Goal: Transaction & Acquisition: Purchase product/service

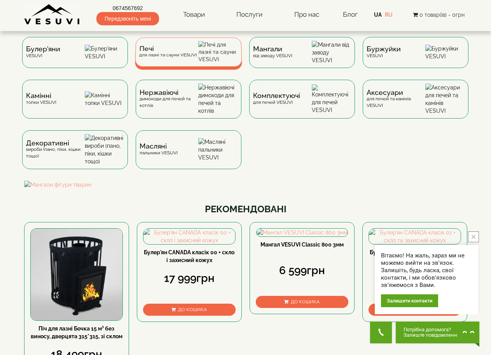
click at [183, 52] on span "Печі" at bounding box center [168, 49] width 58 height 6
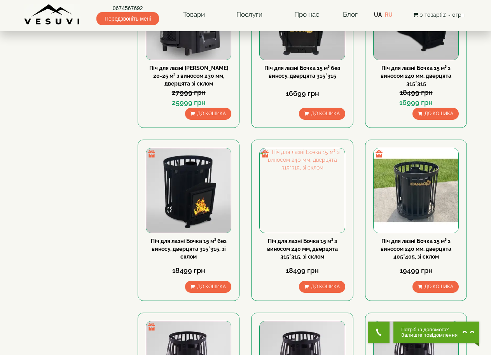
scroll to position [233, 0]
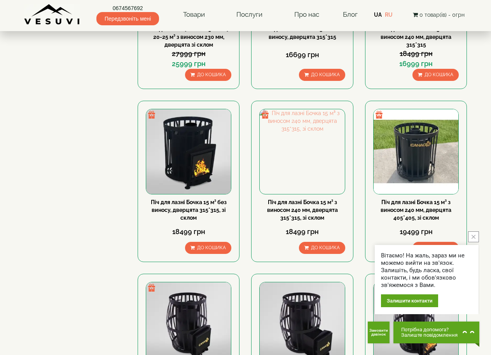
click at [474, 236] on icon "close button" at bounding box center [474, 237] width 4 height 4
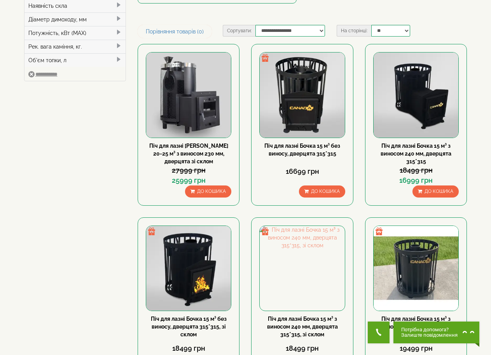
scroll to position [0, 0]
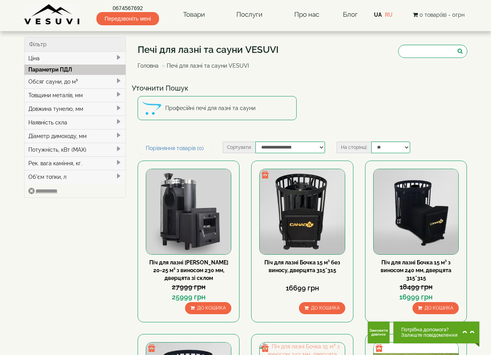
click at [70, 82] on div "Обсяг сауни, до м³" at bounding box center [76, 82] width 102 height 14
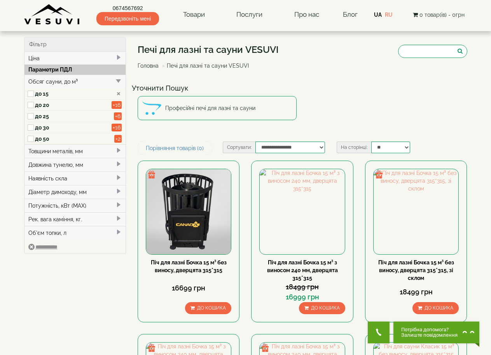
click at [70, 166] on div "Довжина тунелю, мм" at bounding box center [76, 165] width 102 height 14
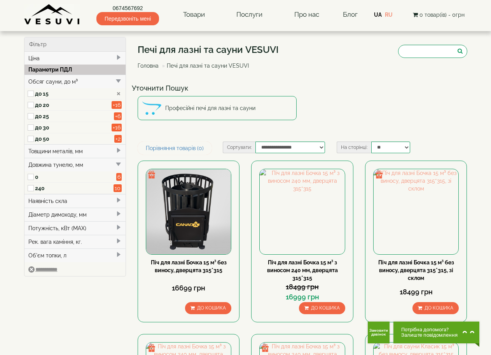
click at [72, 217] on div "Діаметр димоходу, мм" at bounding box center [76, 215] width 102 height 14
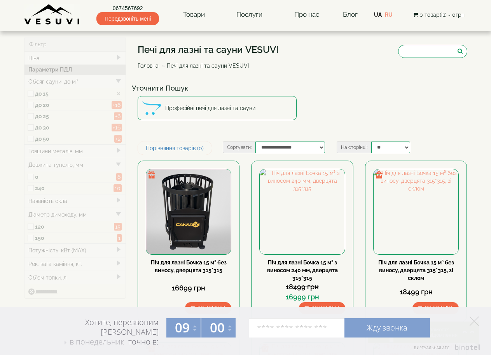
type input "*****"
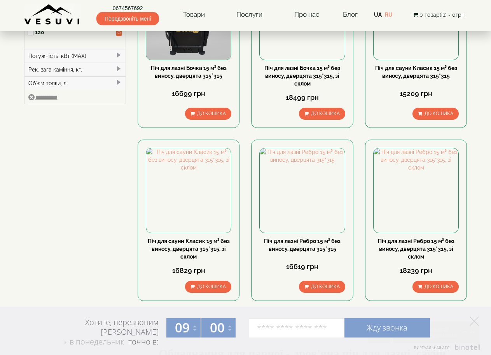
scroll to position [233, 0]
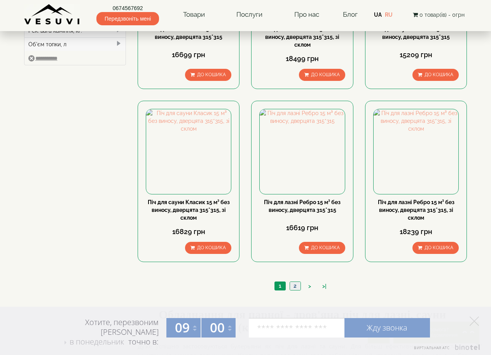
click at [295, 289] on link "2" at bounding box center [295, 286] width 11 height 8
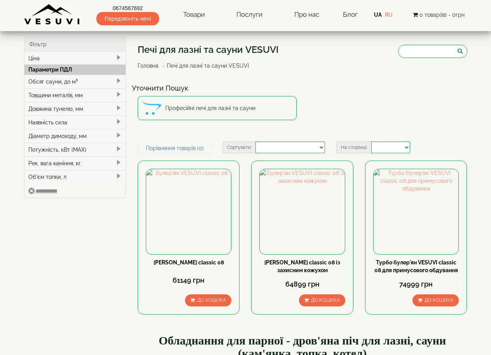
select select
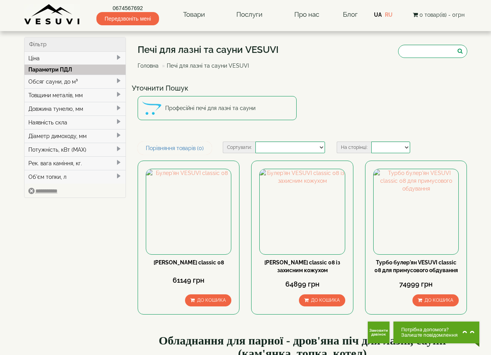
click at [109, 83] on div "Обсяг сауни, до м³" at bounding box center [76, 82] width 102 height 14
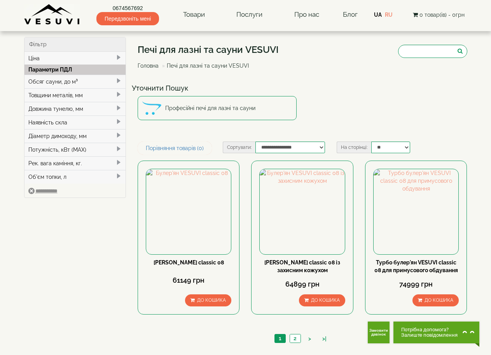
click at [87, 81] on div "Обсяг сауни, до м³" at bounding box center [76, 82] width 102 height 14
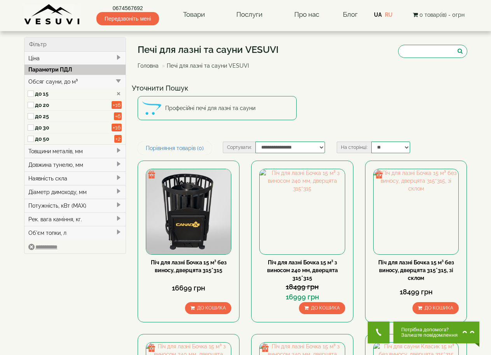
click at [52, 166] on div "Довжина тунелю, мм" at bounding box center [76, 165] width 102 height 14
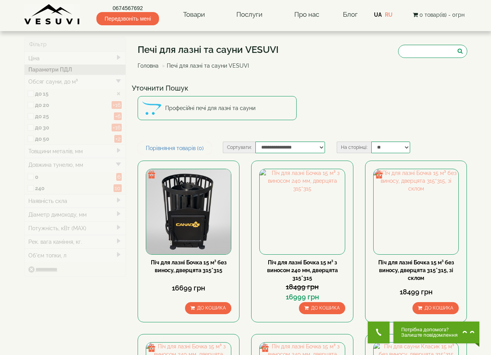
type input "*****"
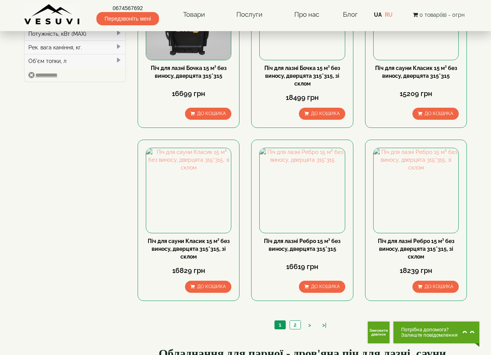
scroll to position [117, 0]
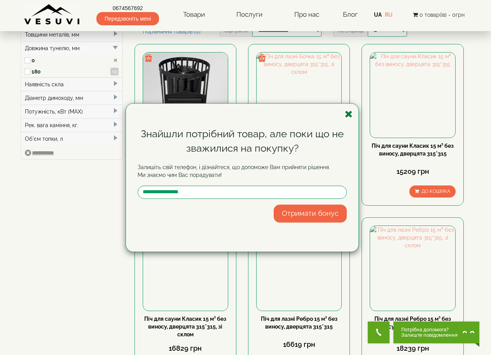
click at [350, 114] on icon "button" at bounding box center [349, 114] width 8 height 10
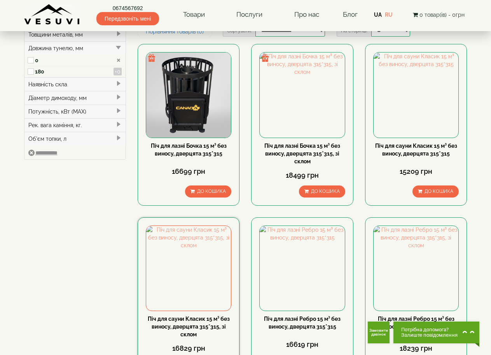
scroll to position [78, 0]
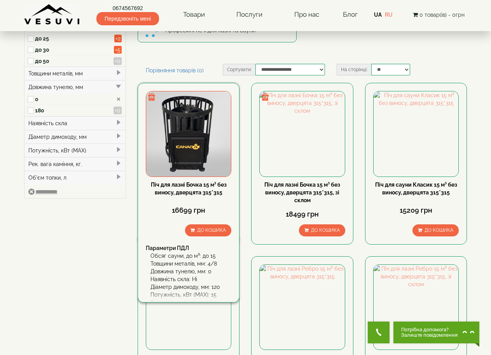
click at [184, 140] on img at bounding box center [188, 133] width 85 height 85
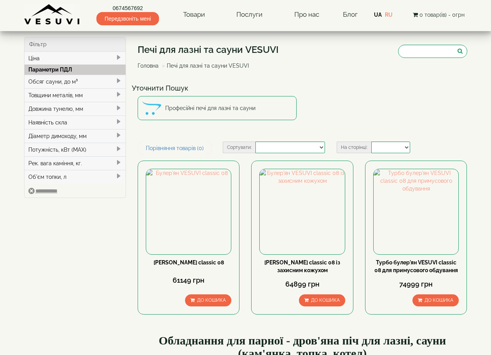
select select
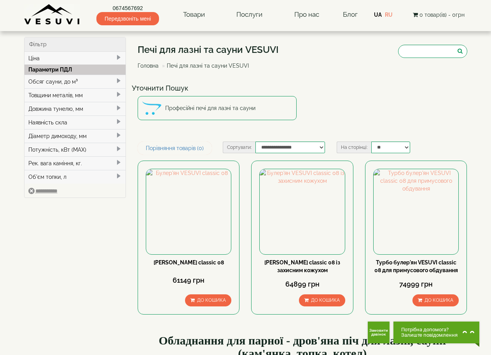
click at [68, 83] on div "Обсяг сауни, до м³" at bounding box center [76, 82] width 102 height 14
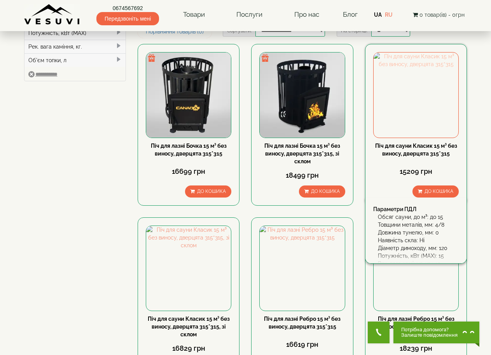
click at [422, 108] on img at bounding box center [416, 95] width 85 height 85
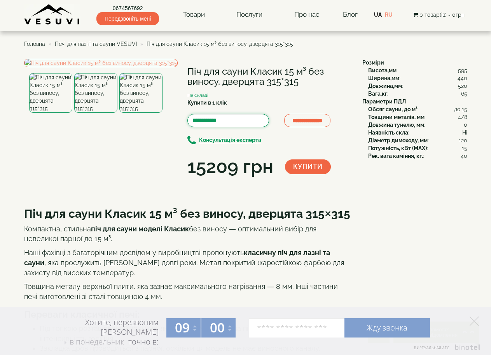
click at [201, 120] on input "Купити в 1 клік" at bounding box center [229, 120] width 82 height 13
click at [259, 328] on input "tel" at bounding box center [297, 327] width 96 height 19
type input "**********"
click at [383, 329] on link "Жду звонка" at bounding box center [388, 327] width 86 height 19
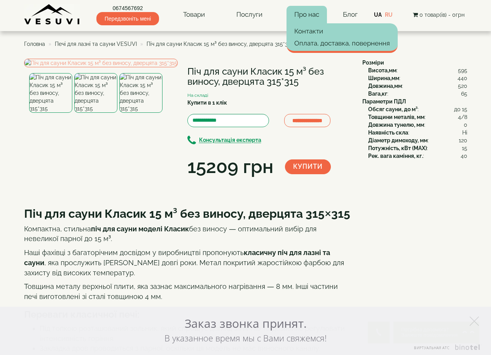
click at [307, 13] on link "Про нас" at bounding box center [307, 15] width 40 height 18
click at [313, 31] on link "Контакти" at bounding box center [342, 31] width 111 height 12
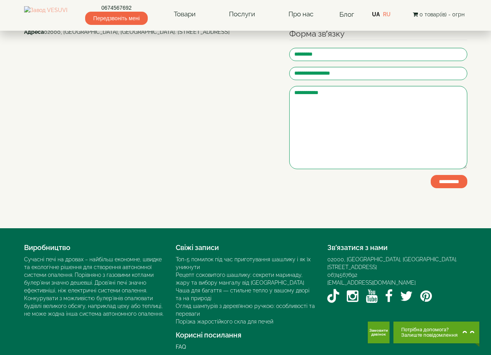
scroll to position [125, 0]
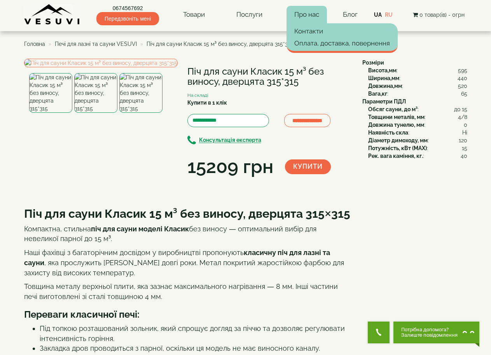
click at [306, 13] on link "Про нас" at bounding box center [307, 15] width 40 height 18
click at [318, 43] on link "Оплата, доставка, повернення" at bounding box center [342, 43] width 111 height 12
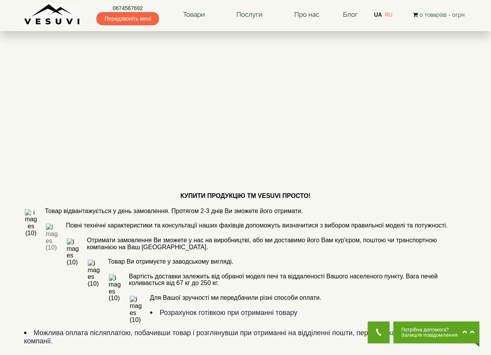
scroll to position [311, 0]
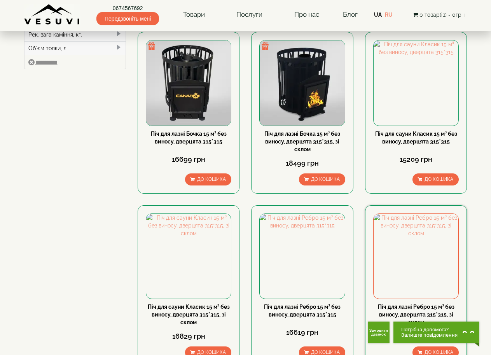
scroll to position [90, 0]
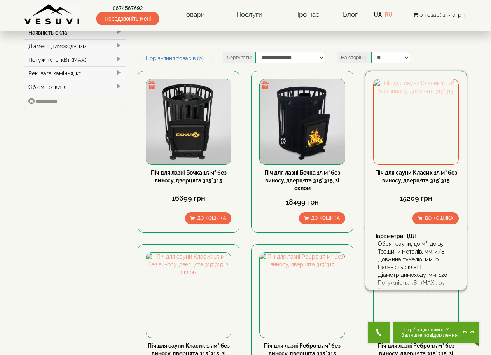
click at [419, 124] on img at bounding box center [416, 121] width 85 height 85
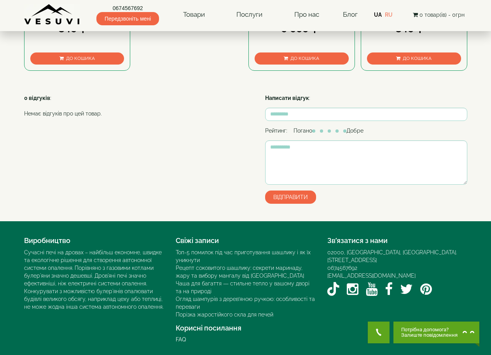
scroll to position [591, 0]
click at [374, 130] on div "Рейтинг: Погано Добре" at bounding box center [366, 131] width 202 height 8
click at [388, 130] on div "Рейтинг: Погано Добре" at bounding box center [366, 131] width 202 height 8
drag, startPoint x: 398, startPoint y: 132, endPoint x: 417, endPoint y: 136, distance: 19.5
click at [405, 133] on div "Рейтинг: Погано Добре" at bounding box center [366, 131] width 202 height 8
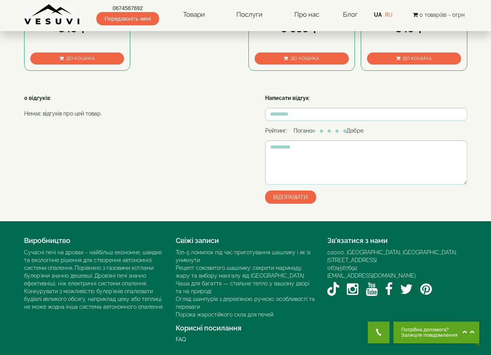
drag, startPoint x: 421, startPoint y: 136, endPoint x: 445, endPoint y: 137, distance: 24.5
click at [432, 137] on form "Написати відгук : Рейтинг: Погано Добре Відправити" at bounding box center [366, 149] width 202 height 110
drag, startPoint x: 447, startPoint y: 137, endPoint x: 466, endPoint y: 132, distance: 19.5
click at [449, 135] on form "Написати відгук : Рейтинг: Погано Добре Відправити" at bounding box center [366, 149] width 202 height 110
drag, startPoint x: 466, startPoint y: 132, endPoint x: 470, endPoint y: 131, distance: 4.6
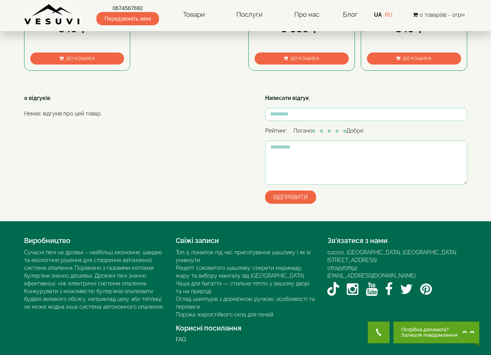
click at [467, 132] on div "Рейтинг: Погано Добре" at bounding box center [366, 131] width 202 height 8
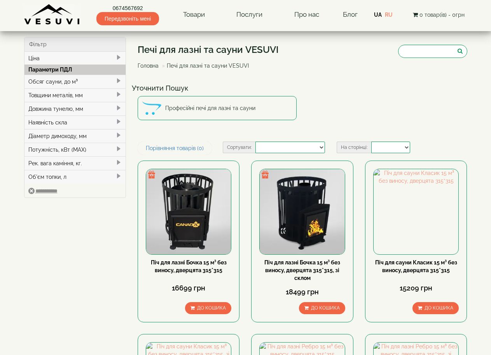
select select
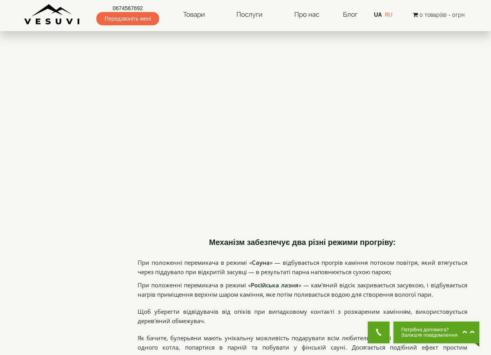
scroll to position [751, 0]
